Goal: Transaction & Acquisition: Purchase product/service

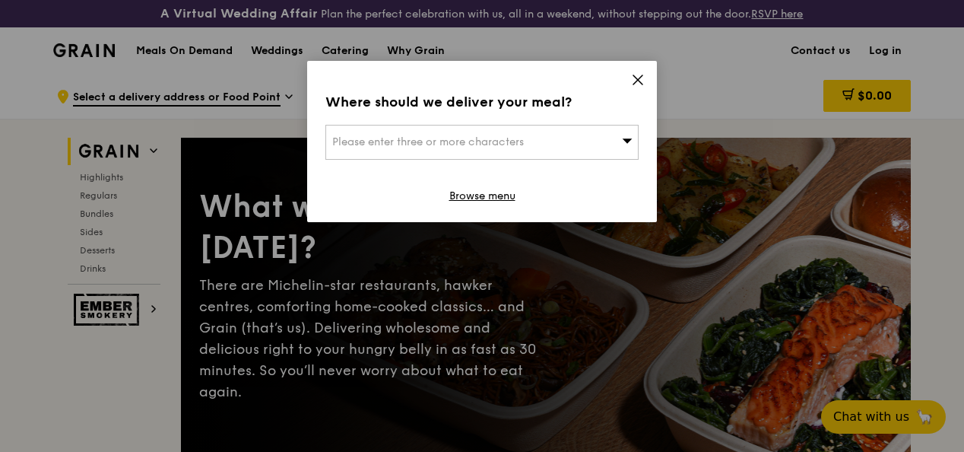
click at [635, 78] on icon at bounding box center [637, 79] width 9 height 9
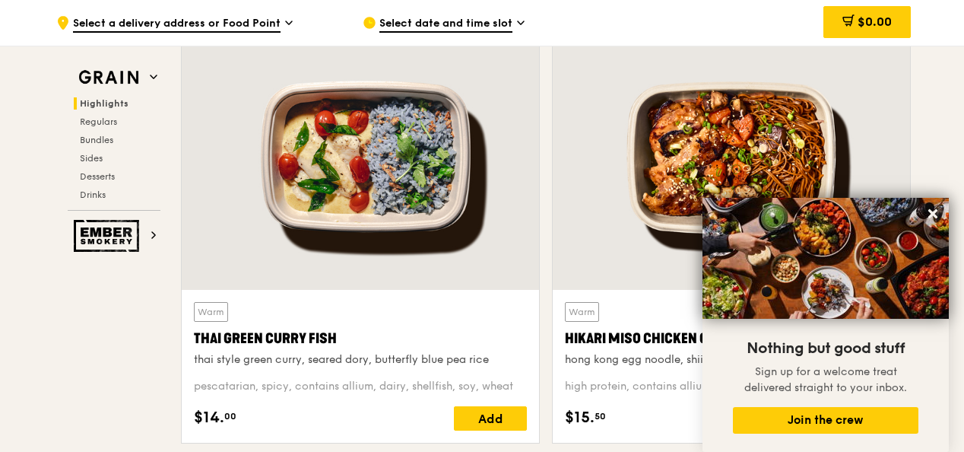
scroll to position [532, 0]
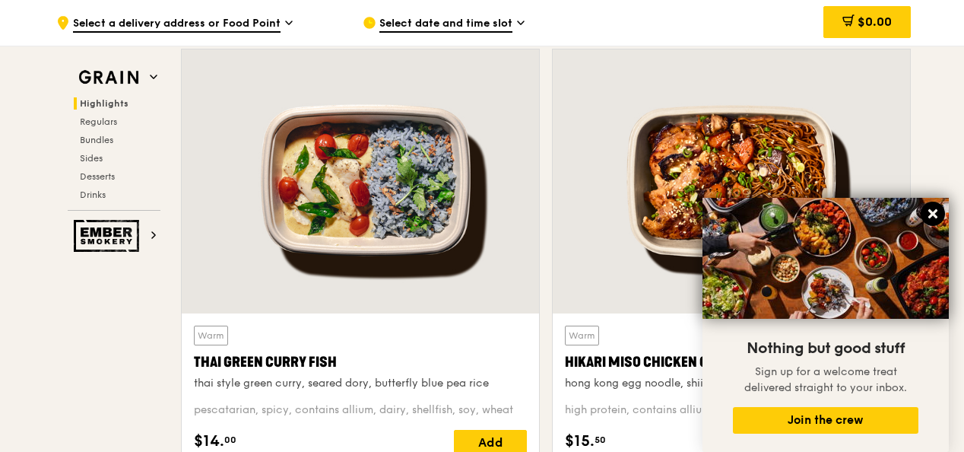
click at [935, 213] on icon at bounding box center [933, 214] width 14 height 14
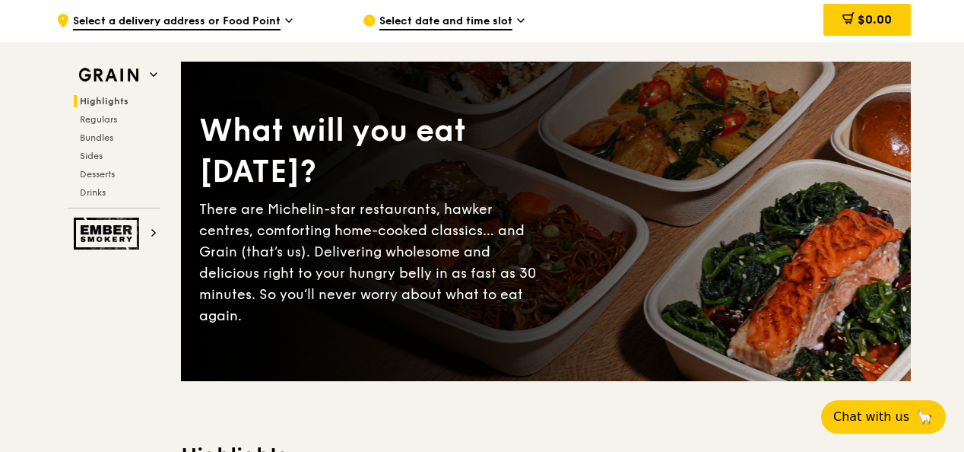
scroll to position [0, 0]
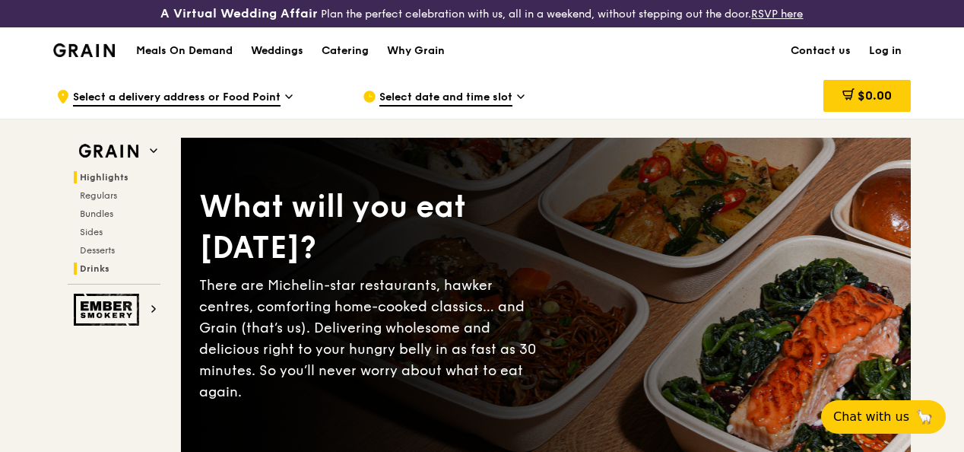
click at [100, 274] on span "Drinks" at bounding box center [95, 268] width 30 height 11
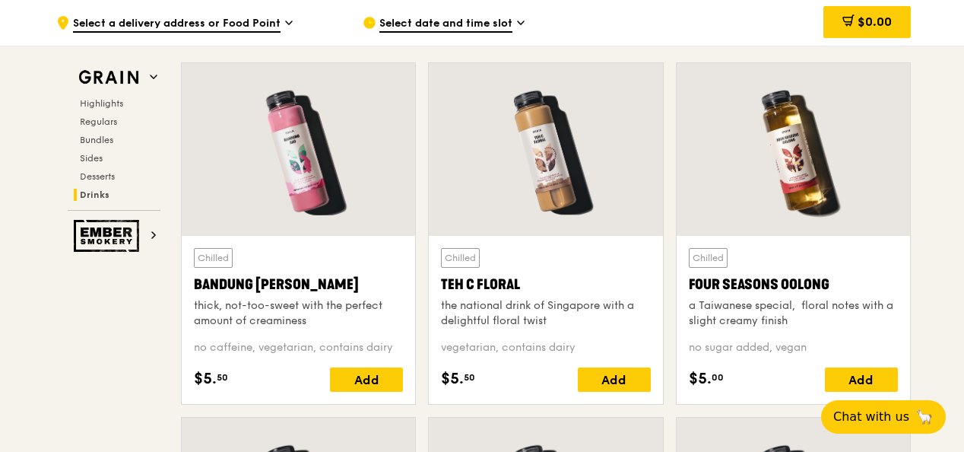
scroll to position [5352, 0]
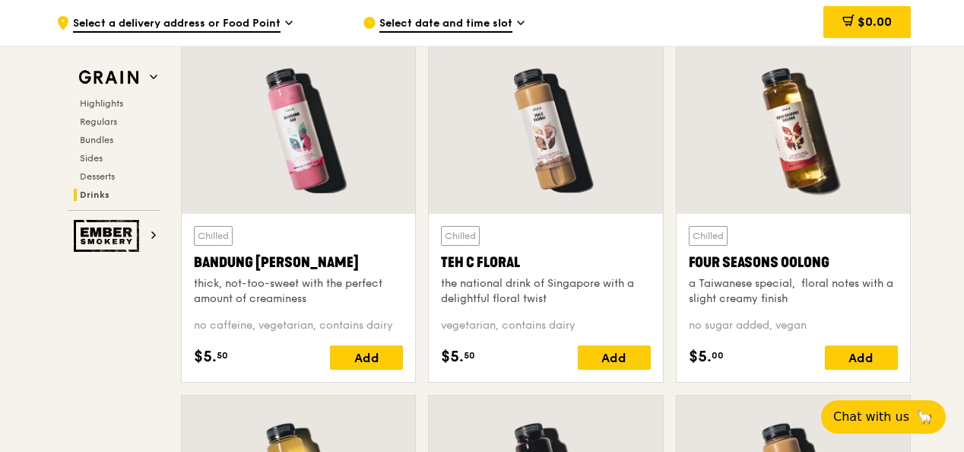
click at [246, 269] on div "Bandung [PERSON_NAME]" at bounding box center [298, 262] width 209 height 21
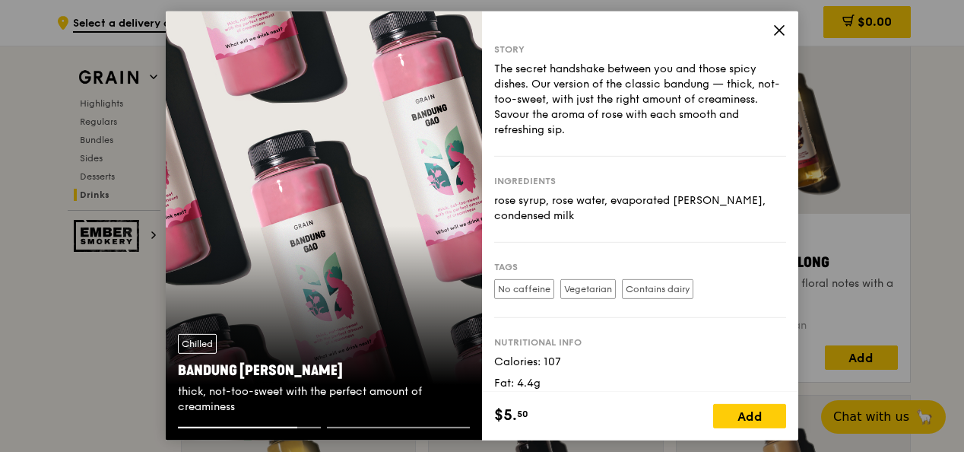
click at [783, 33] on icon at bounding box center [779, 30] width 9 height 9
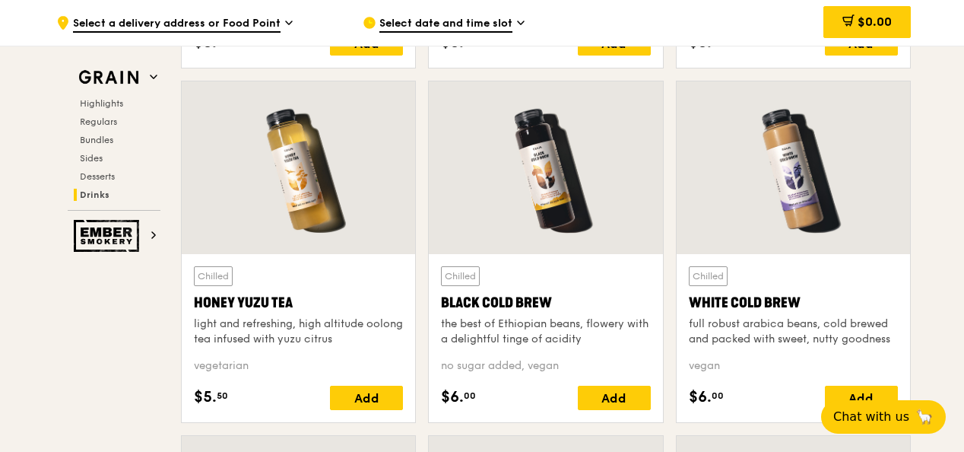
scroll to position [5732, 0]
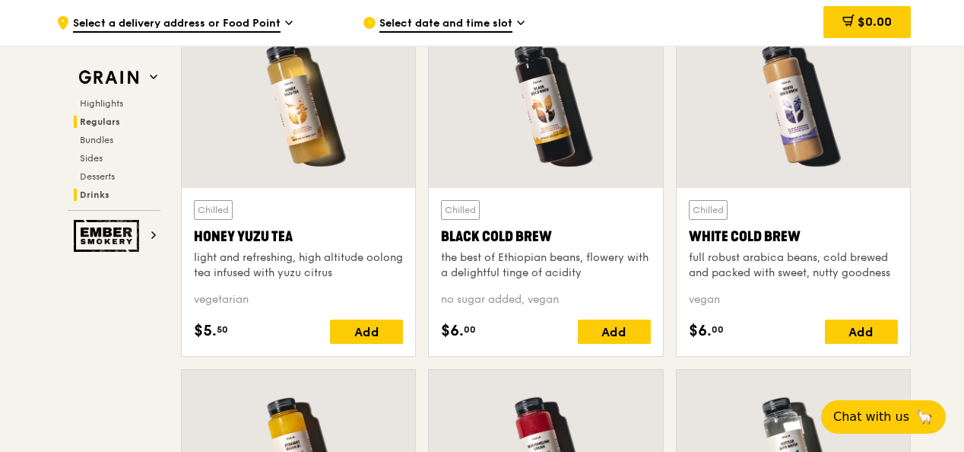
click at [105, 122] on span "Regulars" at bounding box center [100, 121] width 40 height 11
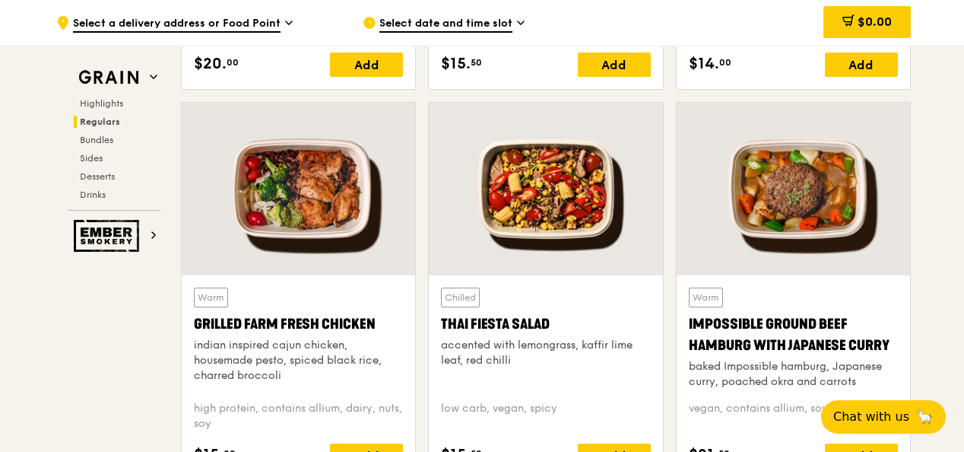
scroll to position [1708, 0]
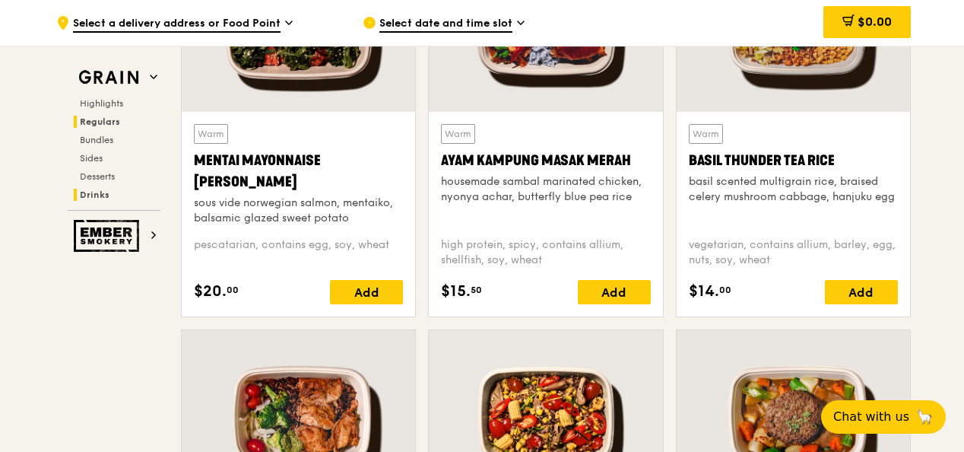
click at [93, 195] on span "Drinks" at bounding box center [95, 194] width 30 height 11
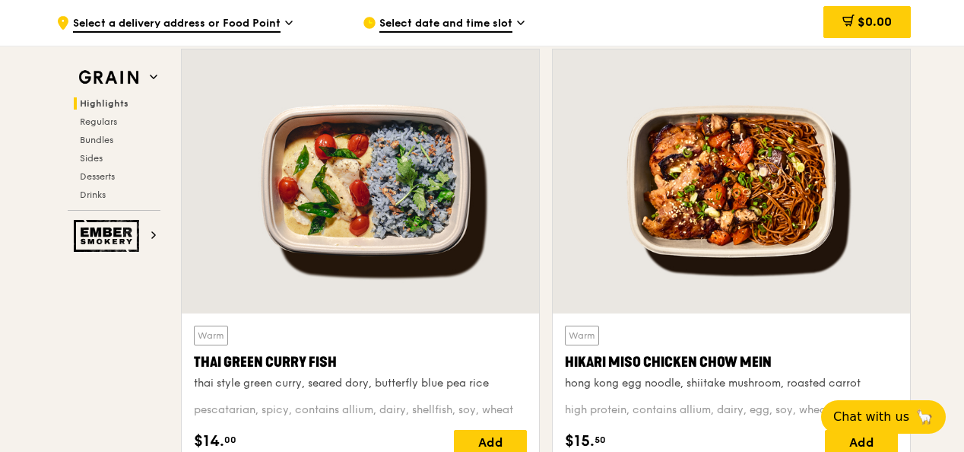
scroll to position [608, 0]
